Goal: Navigation & Orientation: Find specific page/section

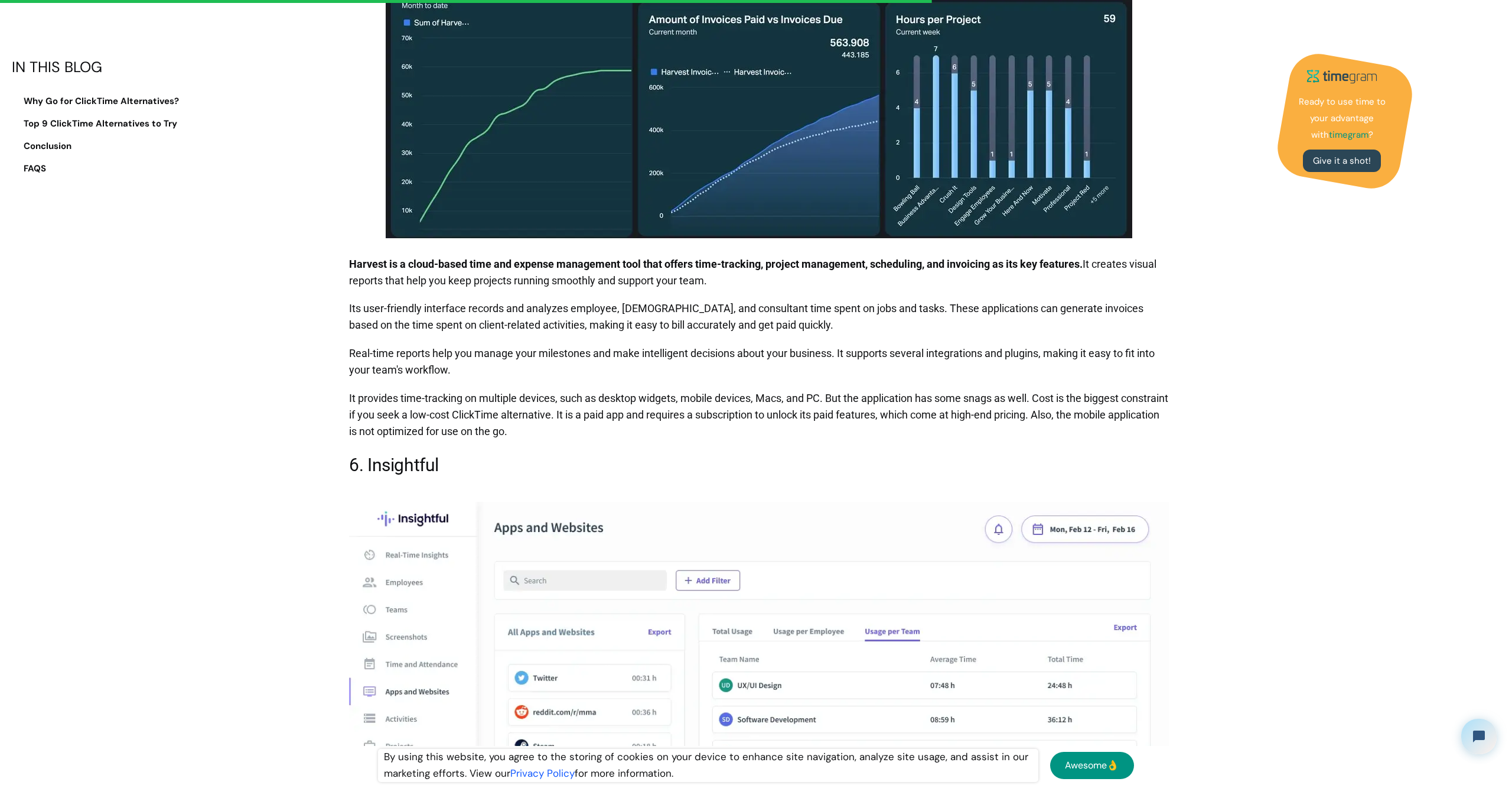
scroll to position [5191, 0]
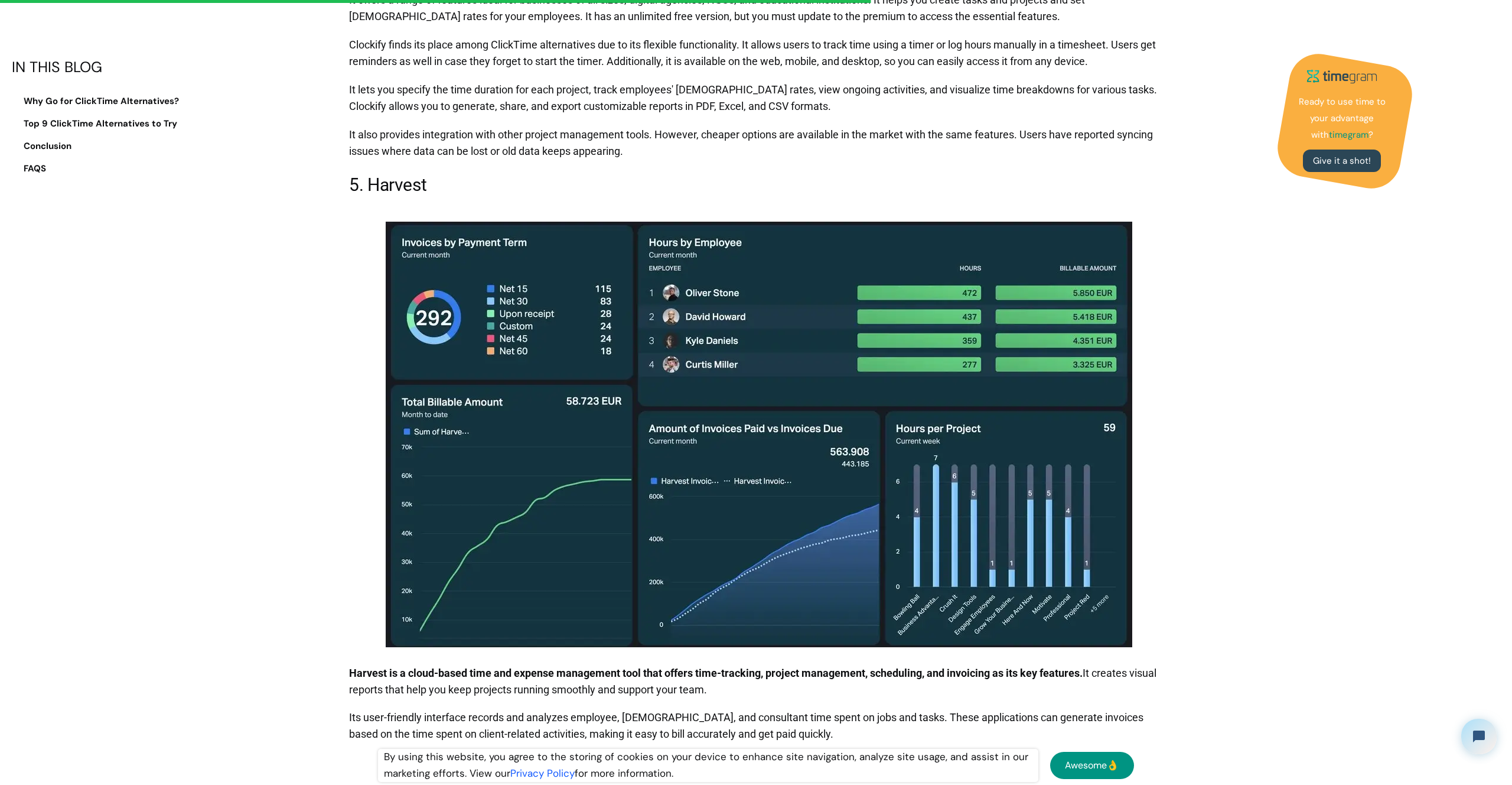
click at [581, 341] on img at bounding box center [759, 434] width 747 height 426
click at [792, 361] on img at bounding box center [759, 434] width 747 height 426
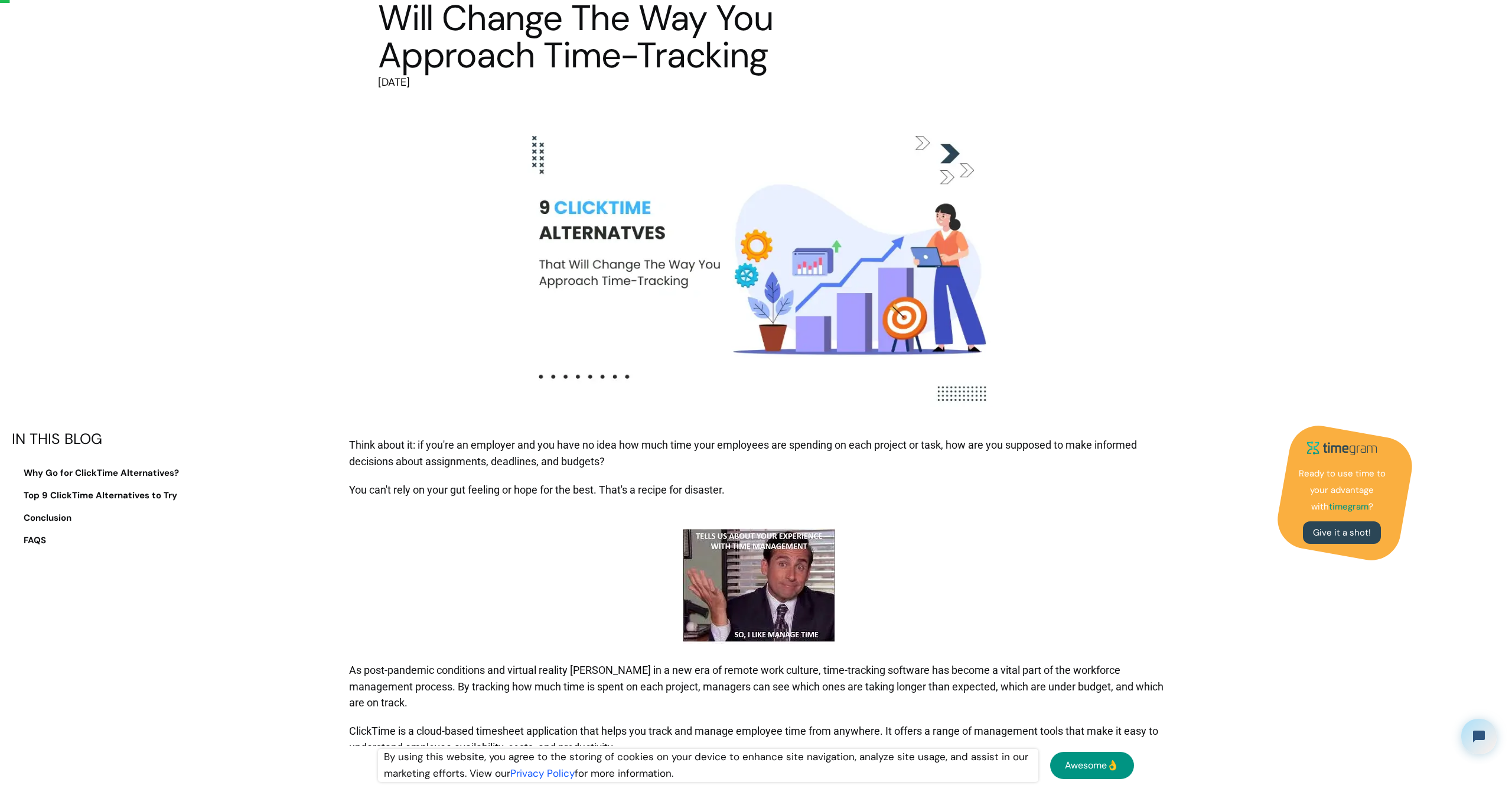
scroll to position [0, 0]
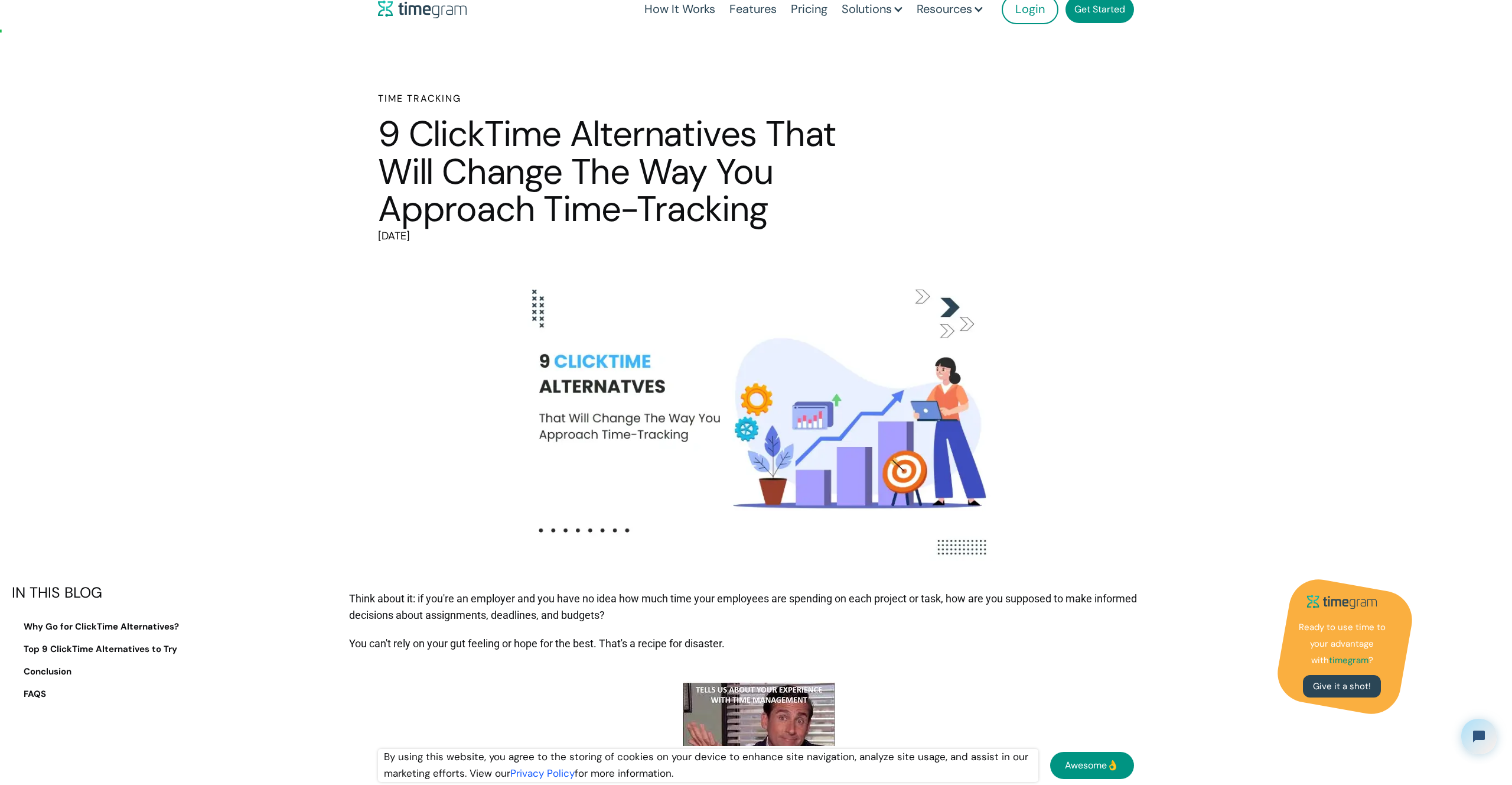
click at [451, 5] on img at bounding box center [422, 9] width 89 height 18
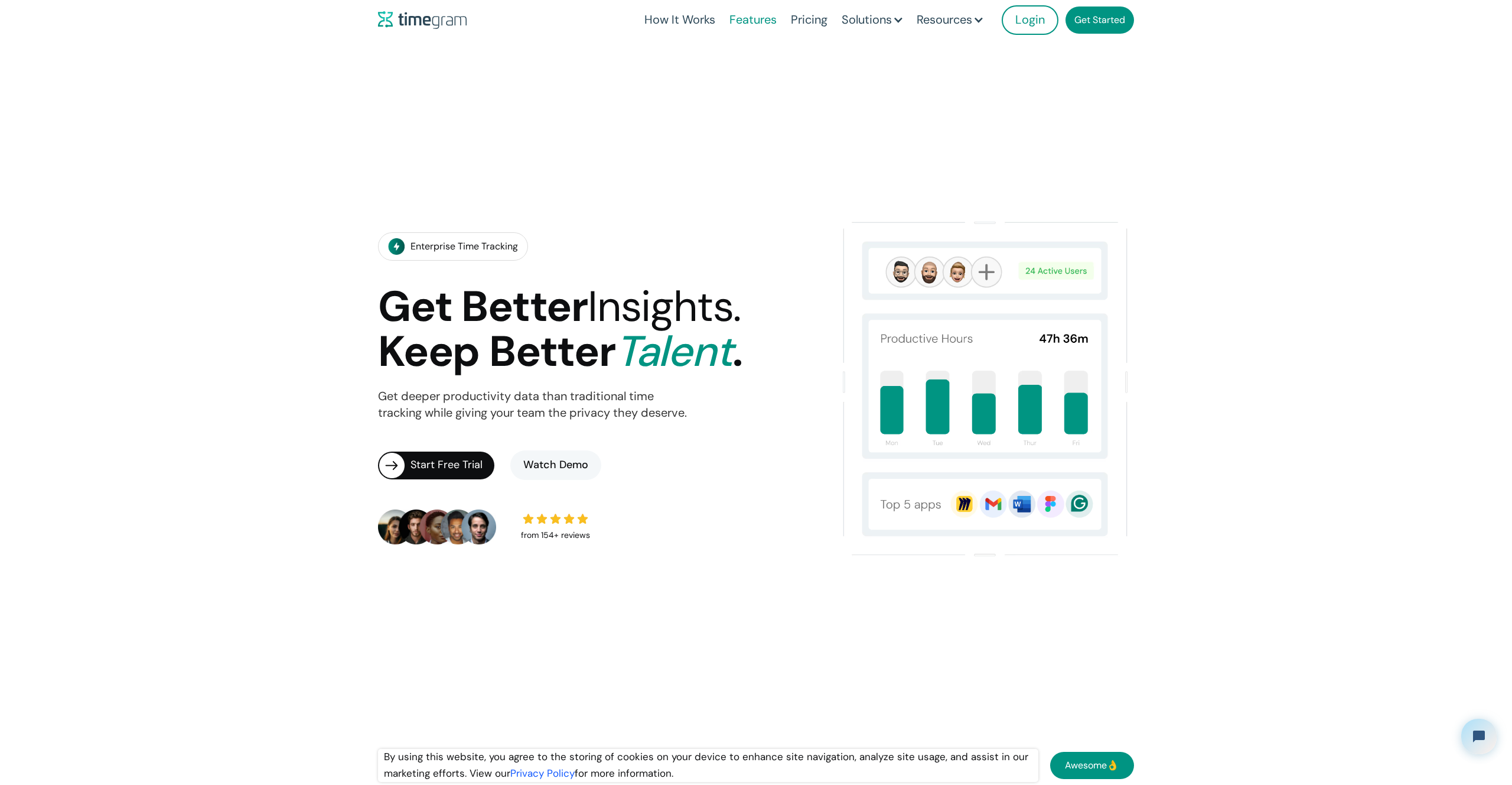
drag, startPoint x: 727, startPoint y: 29, endPoint x: 735, endPoint y: 19, distance: 12.8
click at [727, 27] on link "Features" at bounding box center [753, 20] width 61 height 40
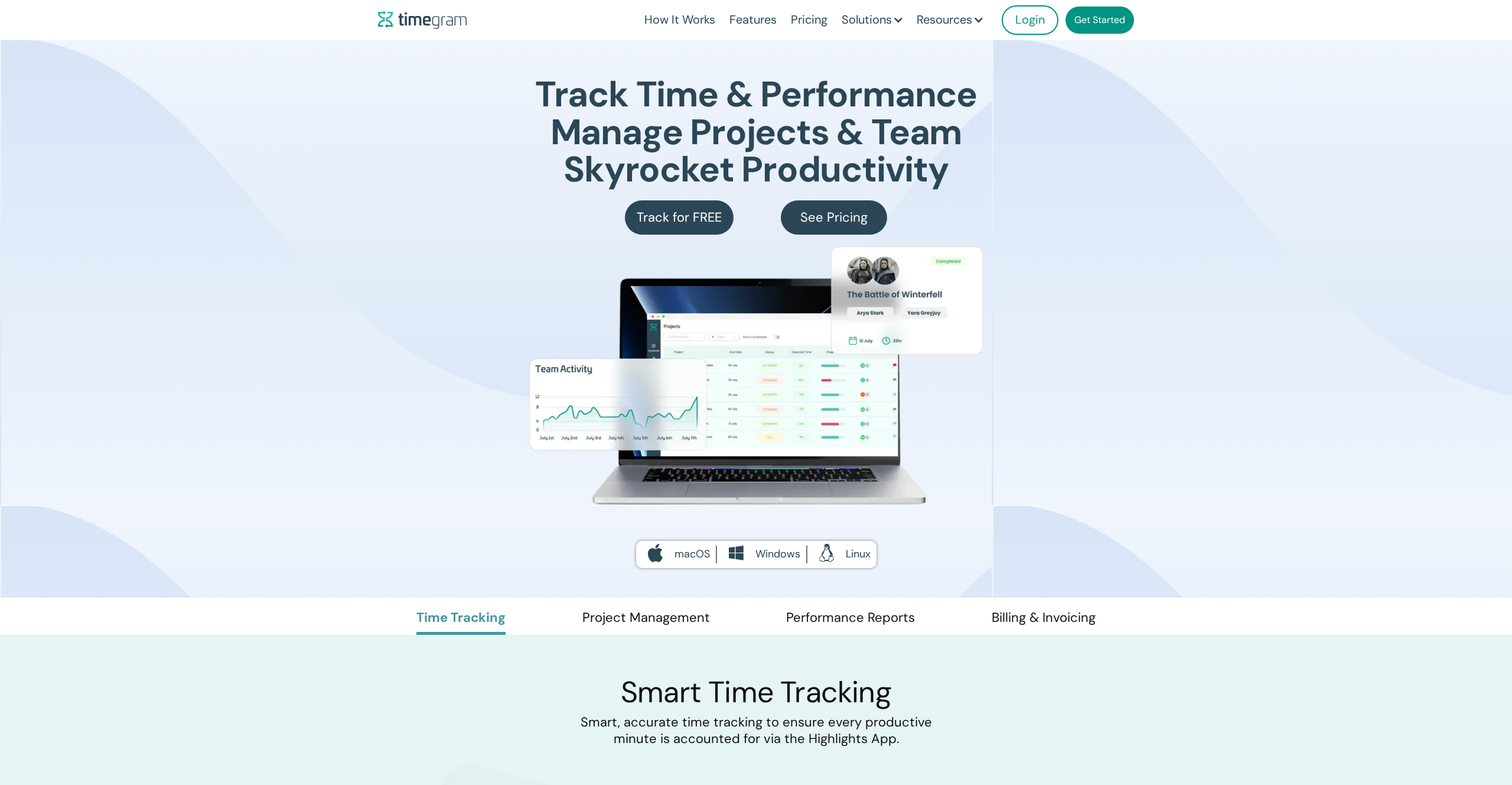
click at [738, 18] on link "Features" at bounding box center [753, 20] width 61 height 40
